Goal: Task Accomplishment & Management: Manage account settings

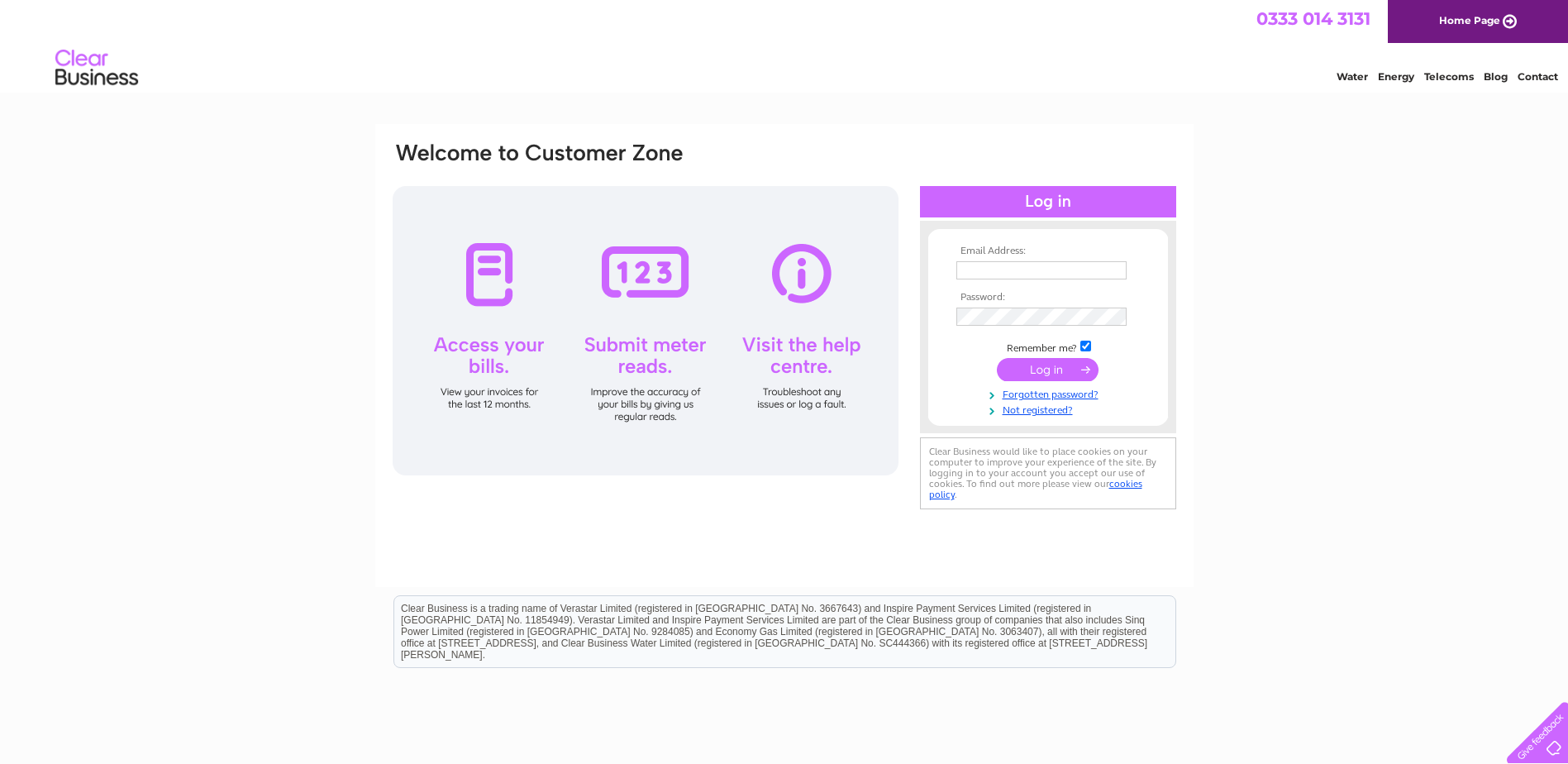
type input "[EMAIL_ADDRESS][DOMAIN_NAME]"
click at [1046, 371] on input "submit" at bounding box center [1048, 369] width 102 height 24
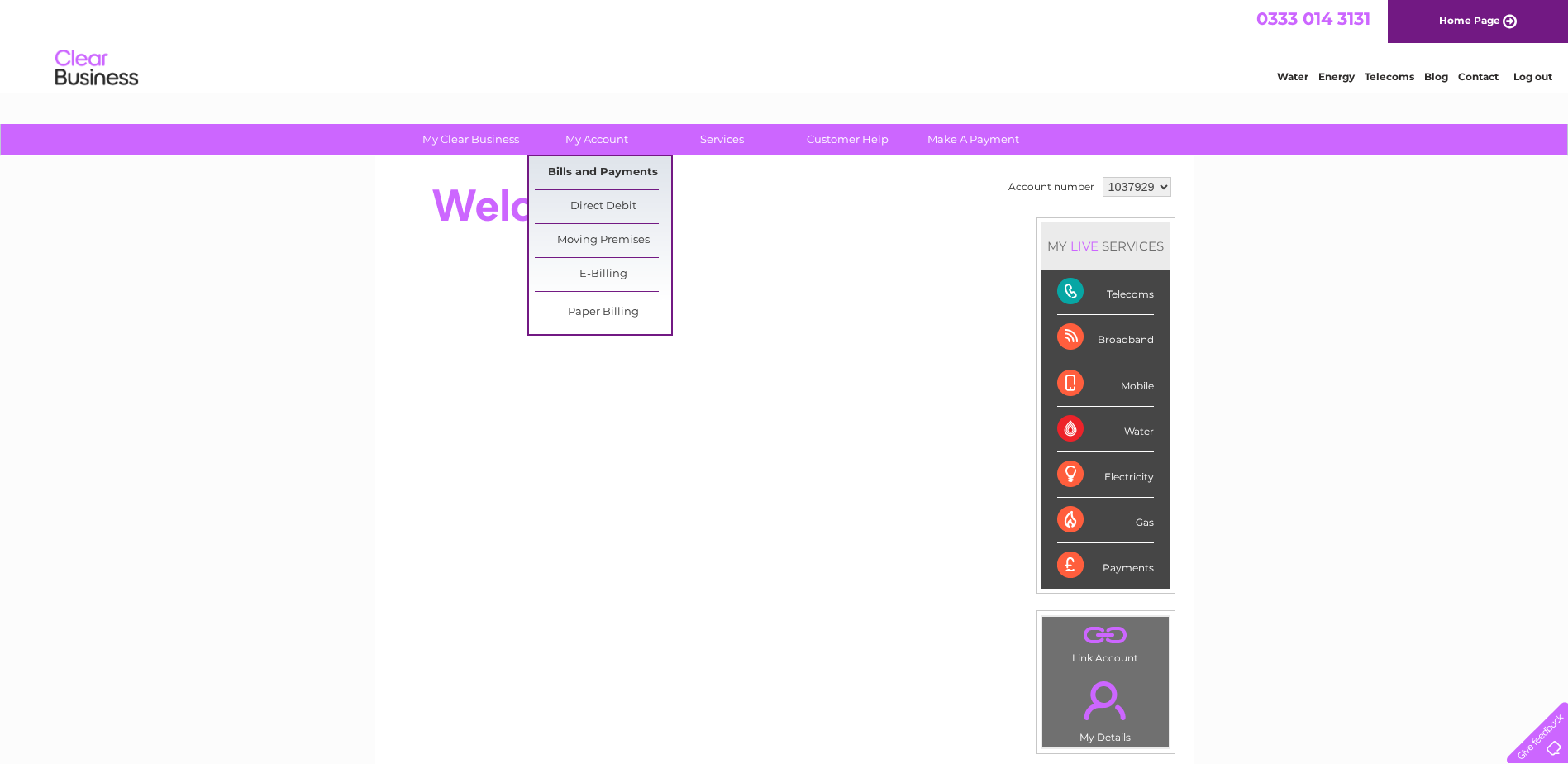
click at [585, 170] on link "Bills and Payments" at bounding box center [603, 173] width 136 height 33
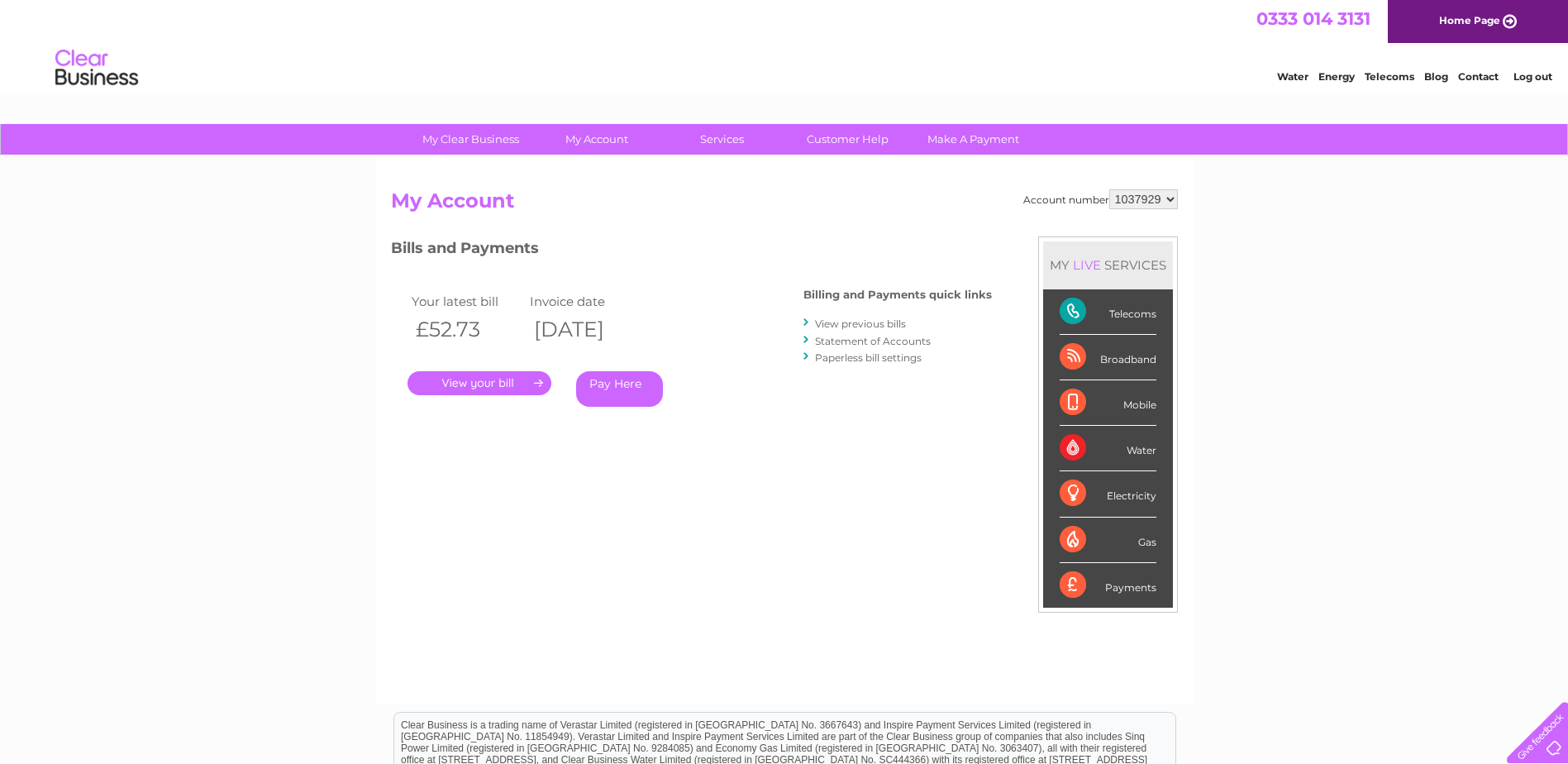
click at [465, 378] on link "." at bounding box center [479, 383] width 143 height 24
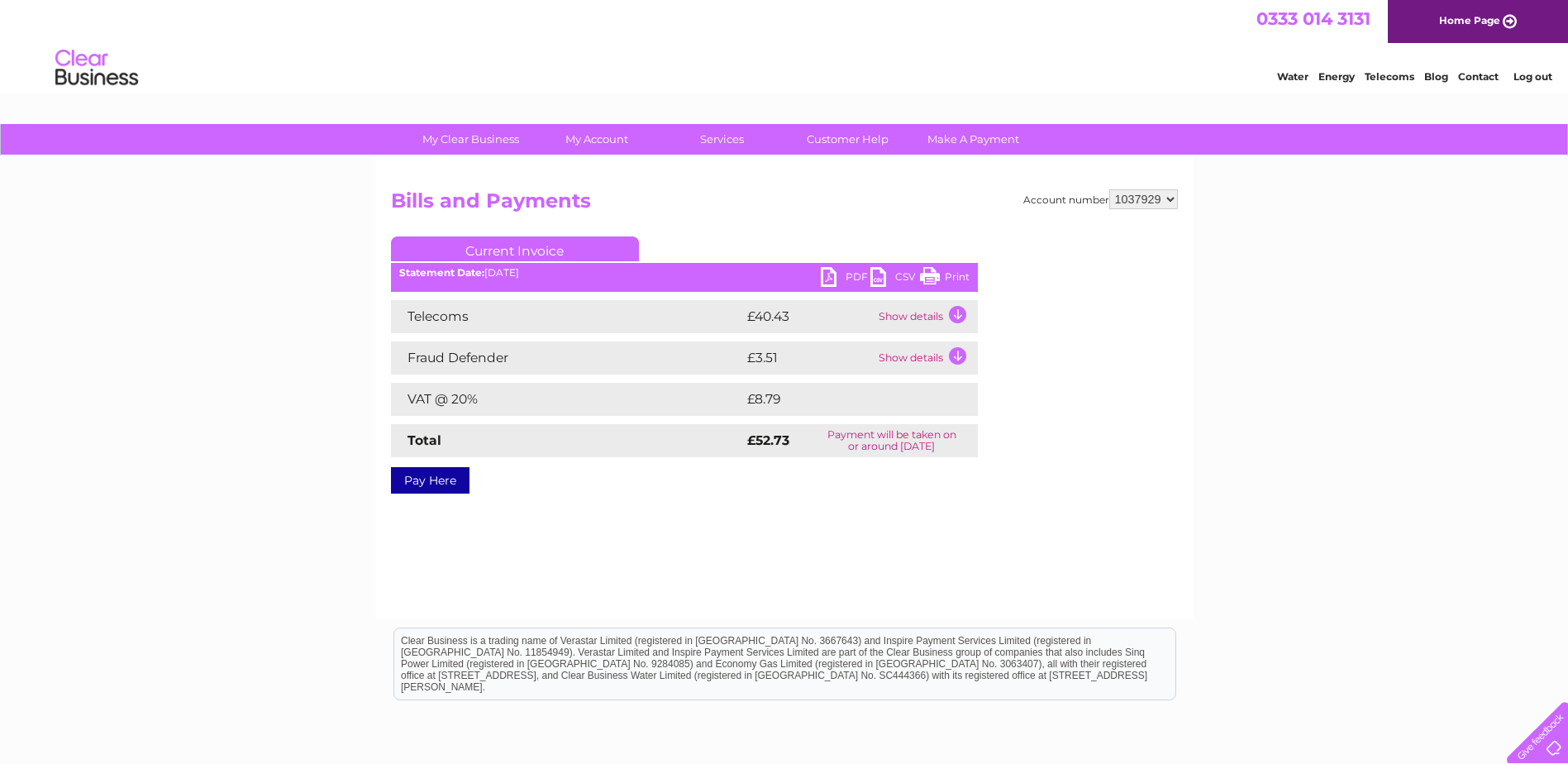
click at [856, 279] on link "PDF" at bounding box center [845, 279] width 49 height 24
click at [1526, 76] on link "Log out" at bounding box center [1533, 77] width 39 height 13
